Goal: Transaction & Acquisition: Purchase product/service

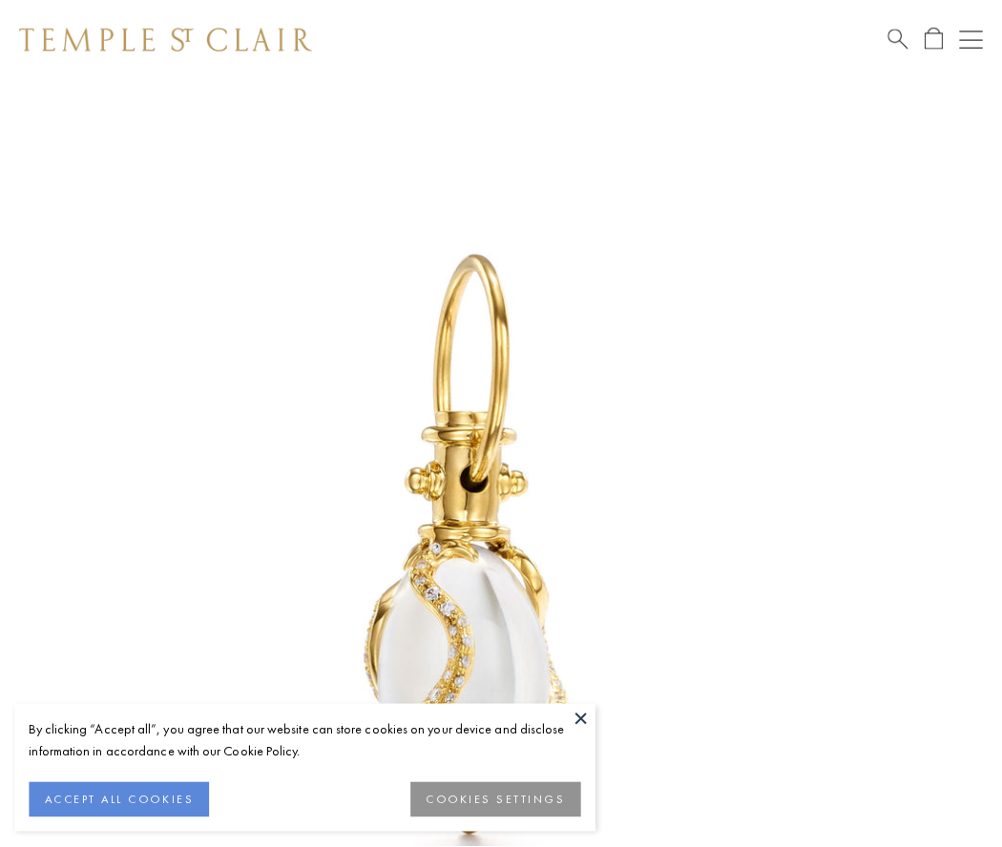
scroll to position [25, 0]
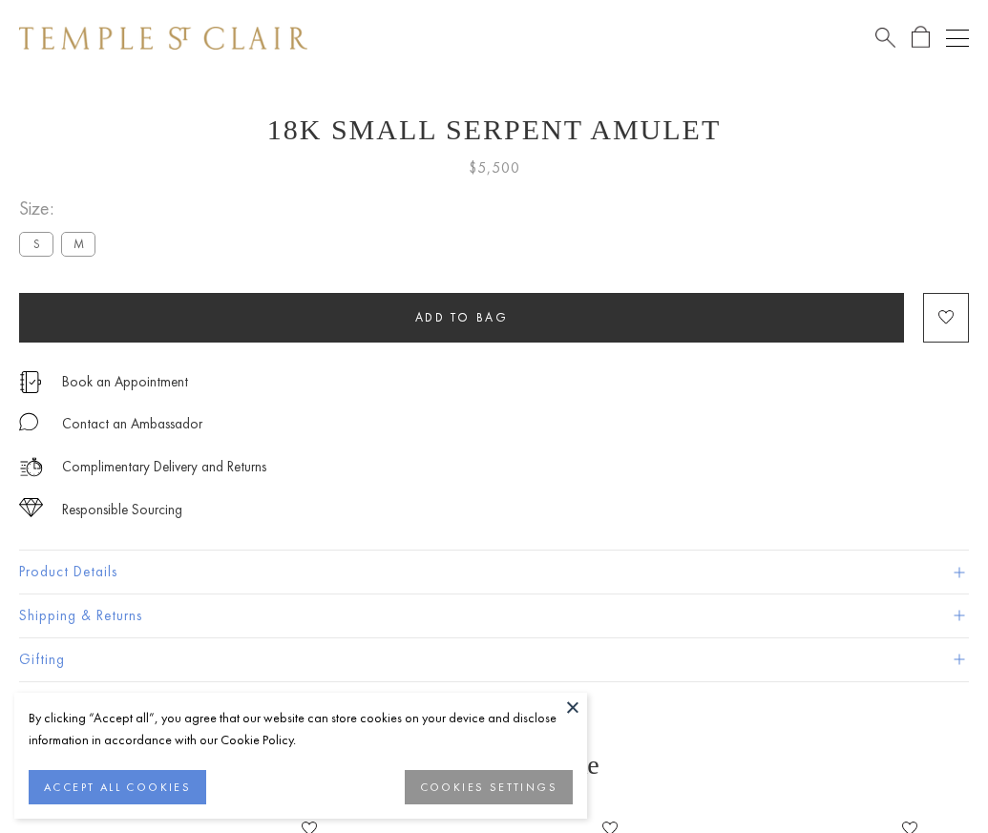
click at [461, 317] on span "Add to bag" at bounding box center [462, 317] width 94 height 16
